Goal: Task Accomplishment & Management: Use online tool/utility

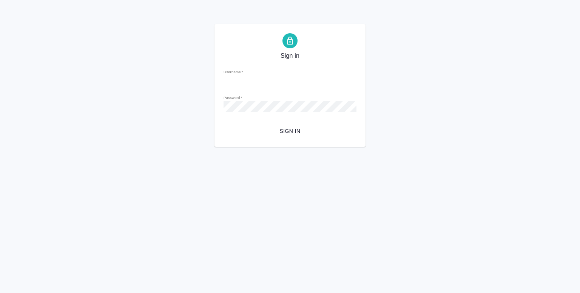
type input "y.shentsov@awatera.com"
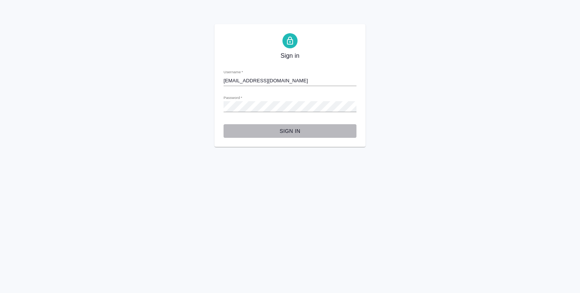
click at [298, 130] on span "Sign in" at bounding box center [290, 131] width 121 height 9
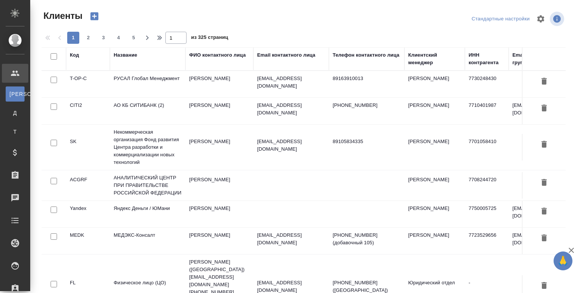
select select "RU"
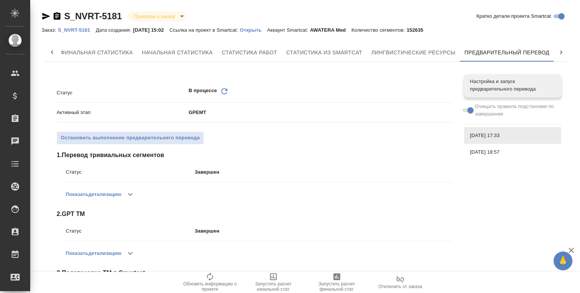
scroll to position [177, 0]
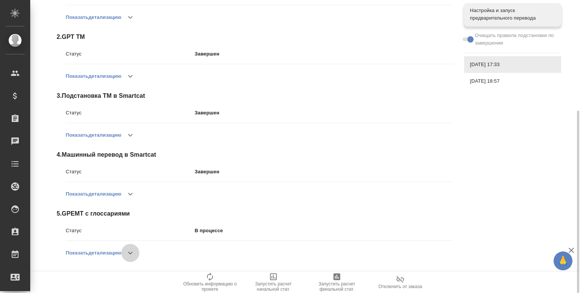
click at [134, 251] on icon "button" at bounding box center [130, 253] width 9 height 9
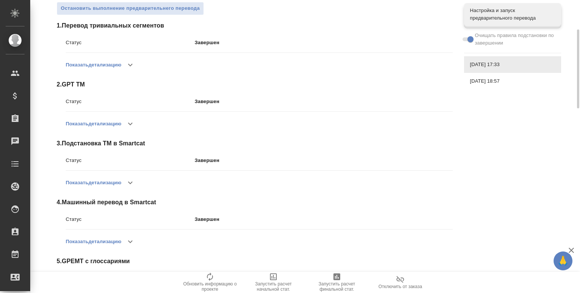
scroll to position [110, 0]
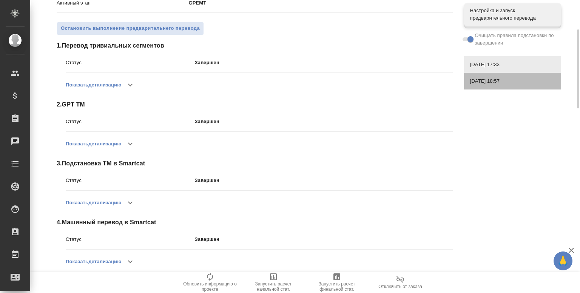
click at [493, 83] on span "18.09.2025, 18:57" at bounding box center [512, 81] width 85 height 8
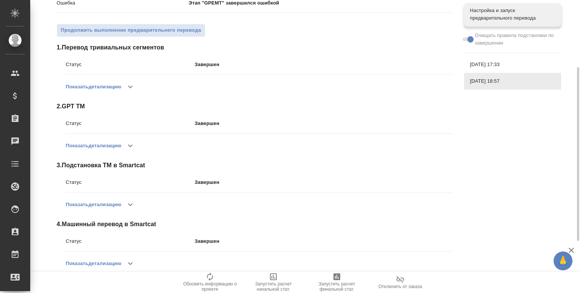
scroll to position [201, 0]
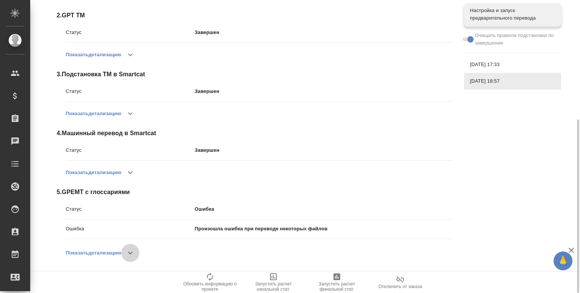
click at [129, 255] on icon "button" at bounding box center [130, 253] width 9 height 9
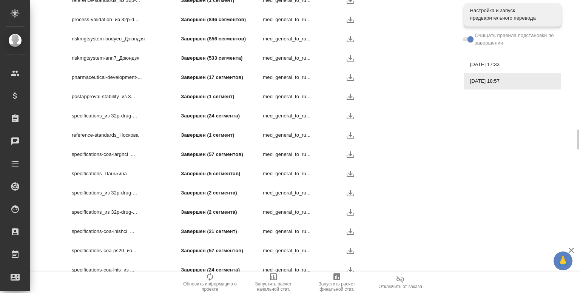
scroll to position [1724, 0]
